Goal: Find specific page/section: Find specific page/section

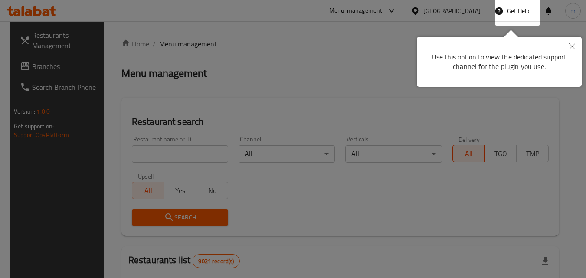
click at [570, 47] on icon "Close" at bounding box center [572, 46] width 6 height 6
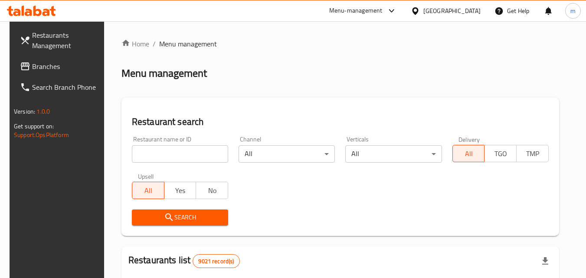
click at [420, 12] on icon at bounding box center [415, 11] width 9 height 9
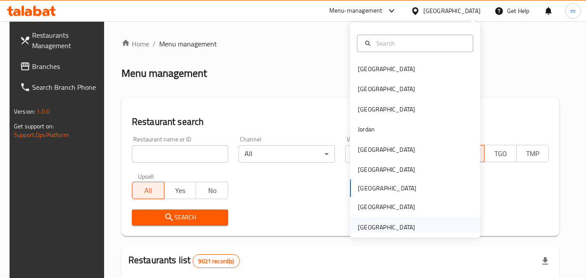
click at [377, 226] on div "[GEOGRAPHIC_DATA]" at bounding box center [386, 228] width 57 height 10
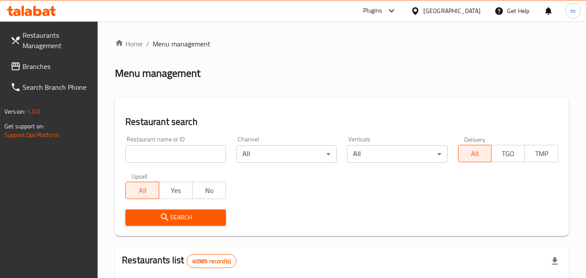
click at [45, 63] on span "Branches" at bounding box center [57, 66] width 69 height 10
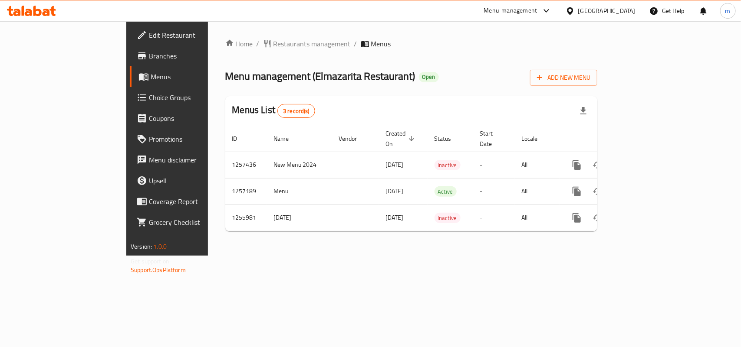
click at [239, 51] on div "Home / Restaurants management / Menus Menu management ( Elmazarita Restaurant )…" at bounding box center [411, 139] width 372 height 200
click at [273, 44] on span "Restaurants management" at bounding box center [311, 44] width 77 height 10
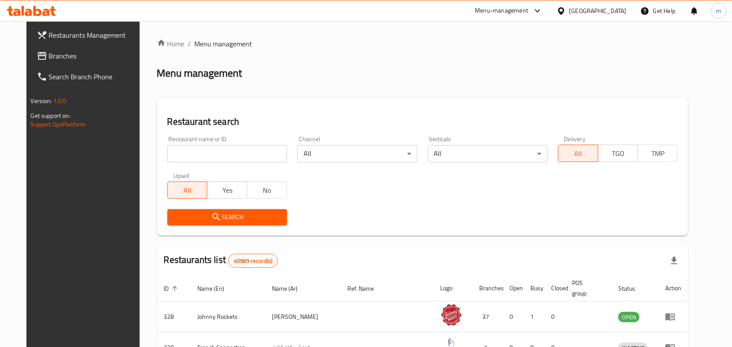
click at [189, 156] on input "search" at bounding box center [227, 153] width 120 height 17
paste input "665407"
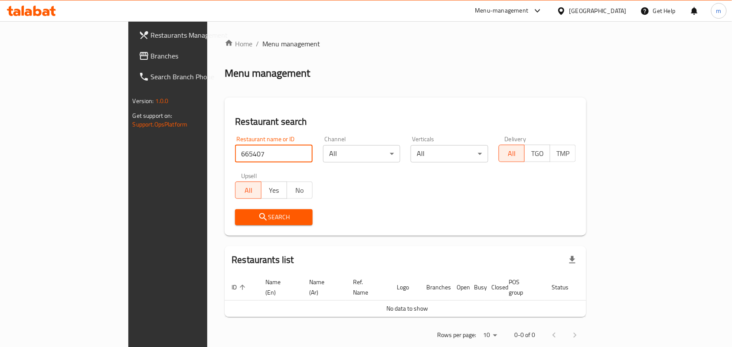
type input "665407"
click button "Search" at bounding box center [274, 218] width 78 height 16
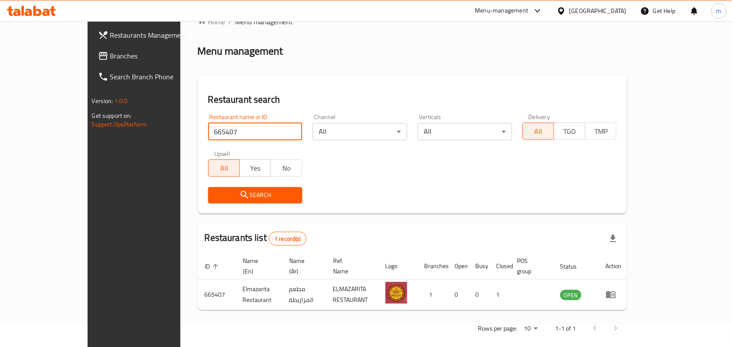
scroll to position [23, 0]
click at [569, 12] on div at bounding box center [563, 11] width 13 height 10
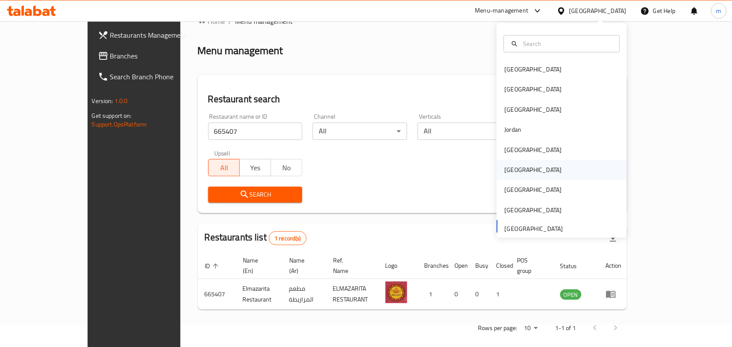
click at [510, 168] on div "[GEOGRAPHIC_DATA]" at bounding box center [533, 170] width 57 height 10
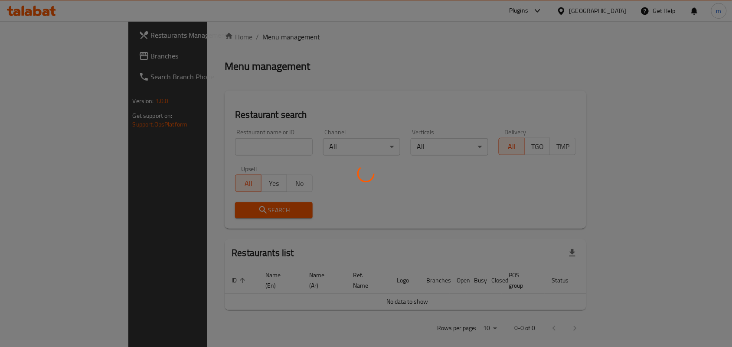
scroll to position [23, 0]
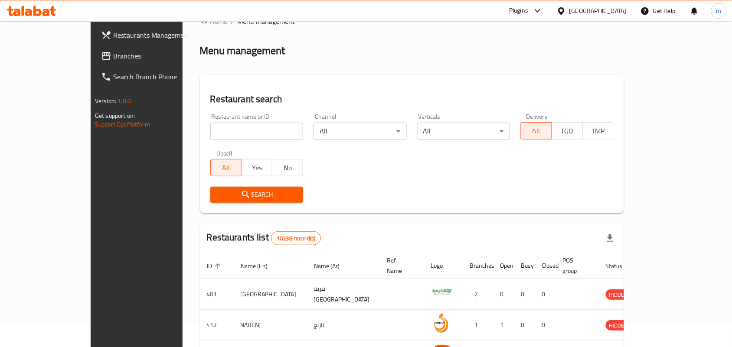
click at [94, 62] on link "Branches" at bounding box center [153, 56] width 119 height 21
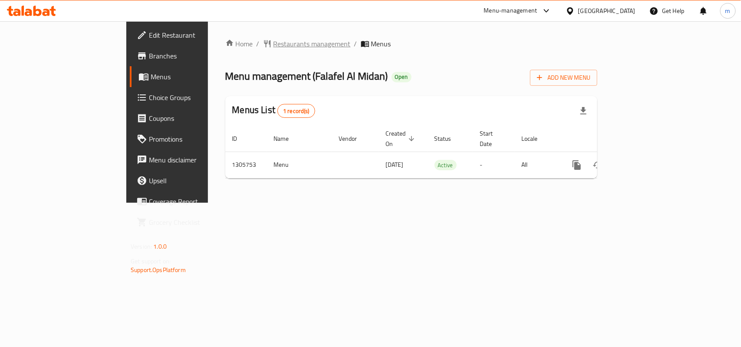
click at [273, 48] on span "Restaurants management" at bounding box center [311, 44] width 77 height 10
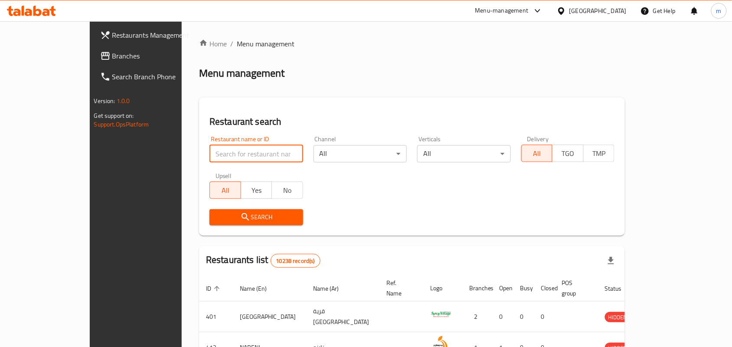
click at [210, 154] on input "search" at bounding box center [257, 153] width 94 height 17
paste input "703833"
type input "703833"
click at [236, 220] on span "Search" at bounding box center [256, 217] width 80 height 11
